Goal: Find specific page/section: Find specific page/section

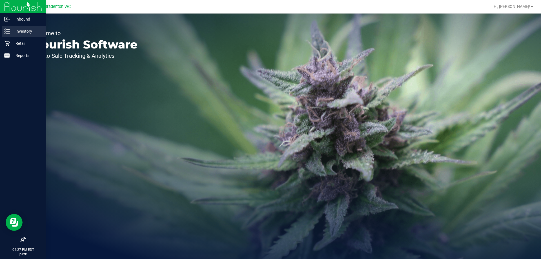
click at [22, 34] on p "Inventory" at bounding box center [27, 31] width 34 height 7
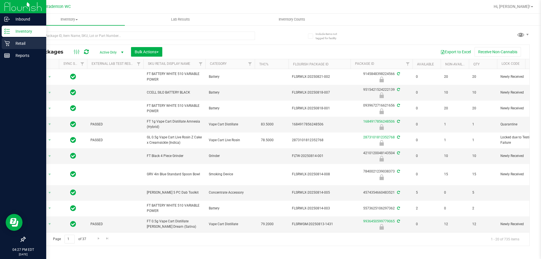
click at [14, 44] on p "Retail" at bounding box center [27, 43] width 34 height 7
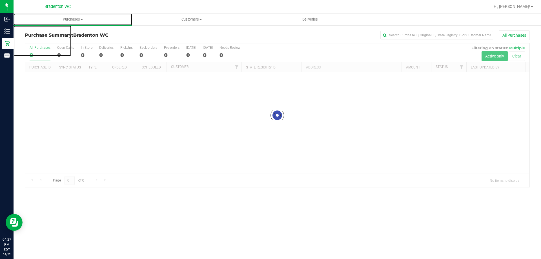
click at [70, 21] on span "Purchases" at bounding box center [73, 19] width 119 height 5
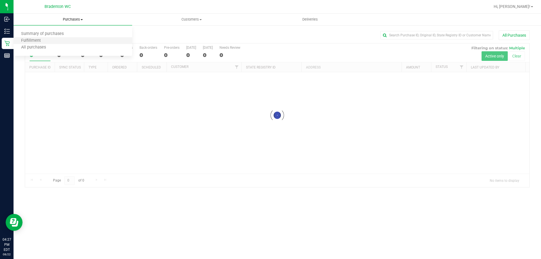
click at [67, 44] on li "Fulfillment" at bounding box center [73, 40] width 119 height 7
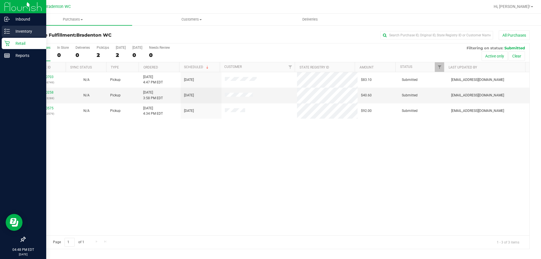
click at [5, 29] on icon at bounding box center [7, 31] width 6 height 6
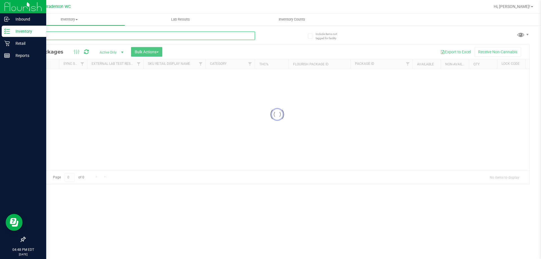
click at [92, 35] on input "text" at bounding box center [140, 36] width 230 height 8
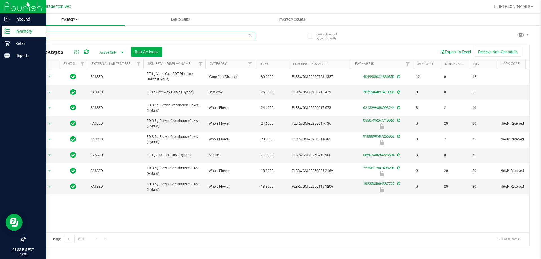
type input "ckz"
